Goal: Task Accomplishment & Management: Use online tool/utility

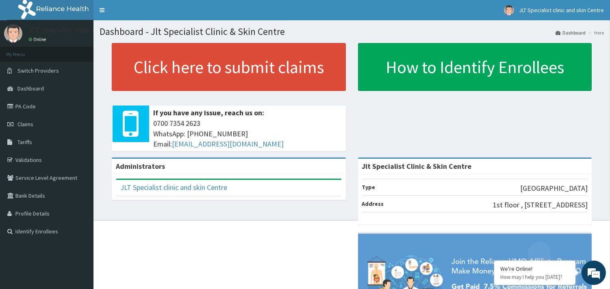
drag, startPoint x: 351, startPoint y: 191, endPoint x: 557, endPoint y: 119, distance: 217.4
click at [564, 114] on div "Click here to submit claims If you have any issue, reach us on: [PHONE_NUMBER] …" at bounding box center [352, 100] width 504 height 115
click at [26, 123] on span "Claims" at bounding box center [25, 124] width 16 height 7
